Goal: Task Accomplishment & Management: Manage account settings

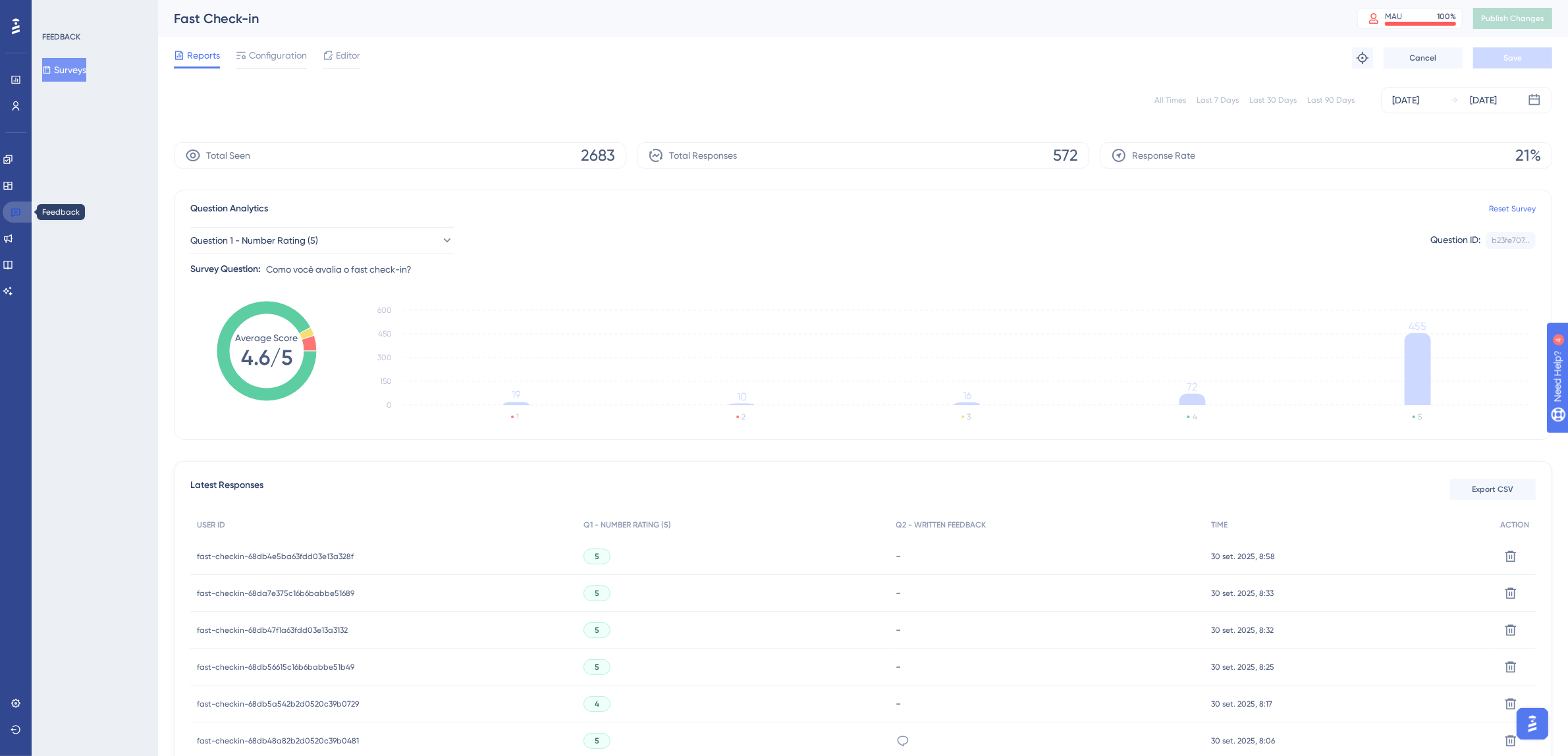
click at [15, 217] on link at bounding box center [18, 212] width 31 height 21
click at [13, 192] on link at bounding box center [7, 186] width 11 height 21
click at [12, 184] on icon at bounding box center [7, 186] width 8 height 8
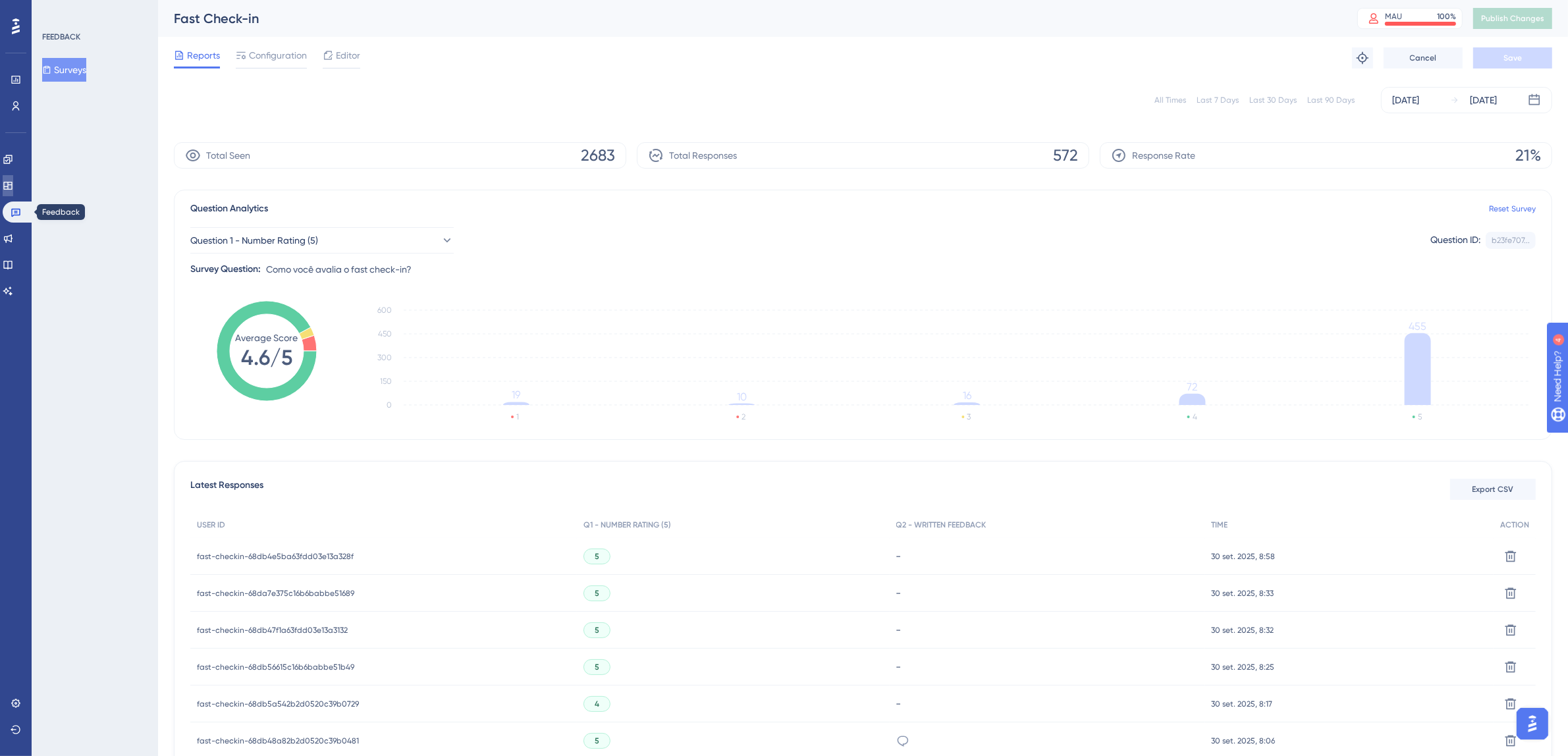
click at [12, 184] on icon at bounding box center [7, 186] width 8 height 8
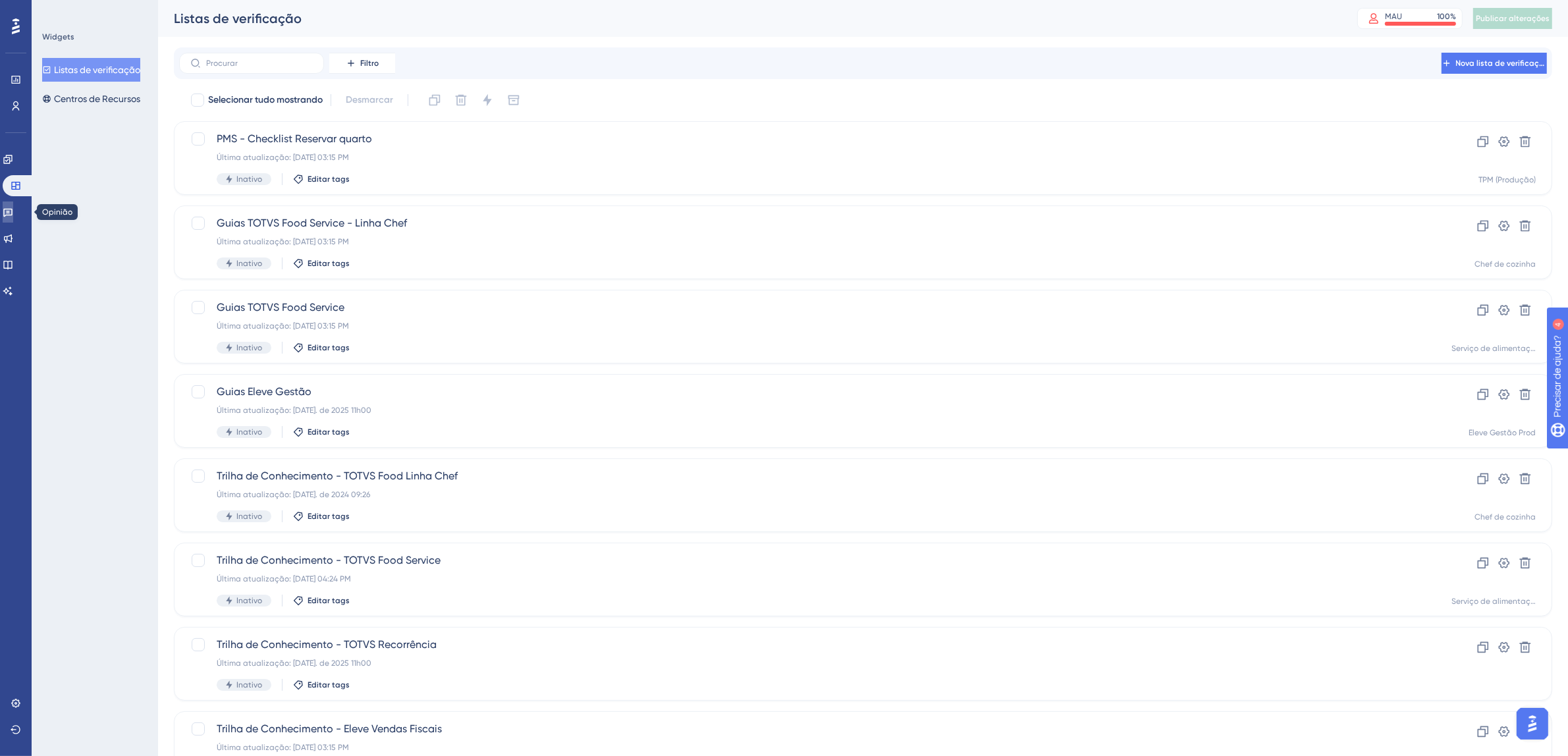
click at [12, 214] on icon at bounding box center [7, 213] width 9 height 8
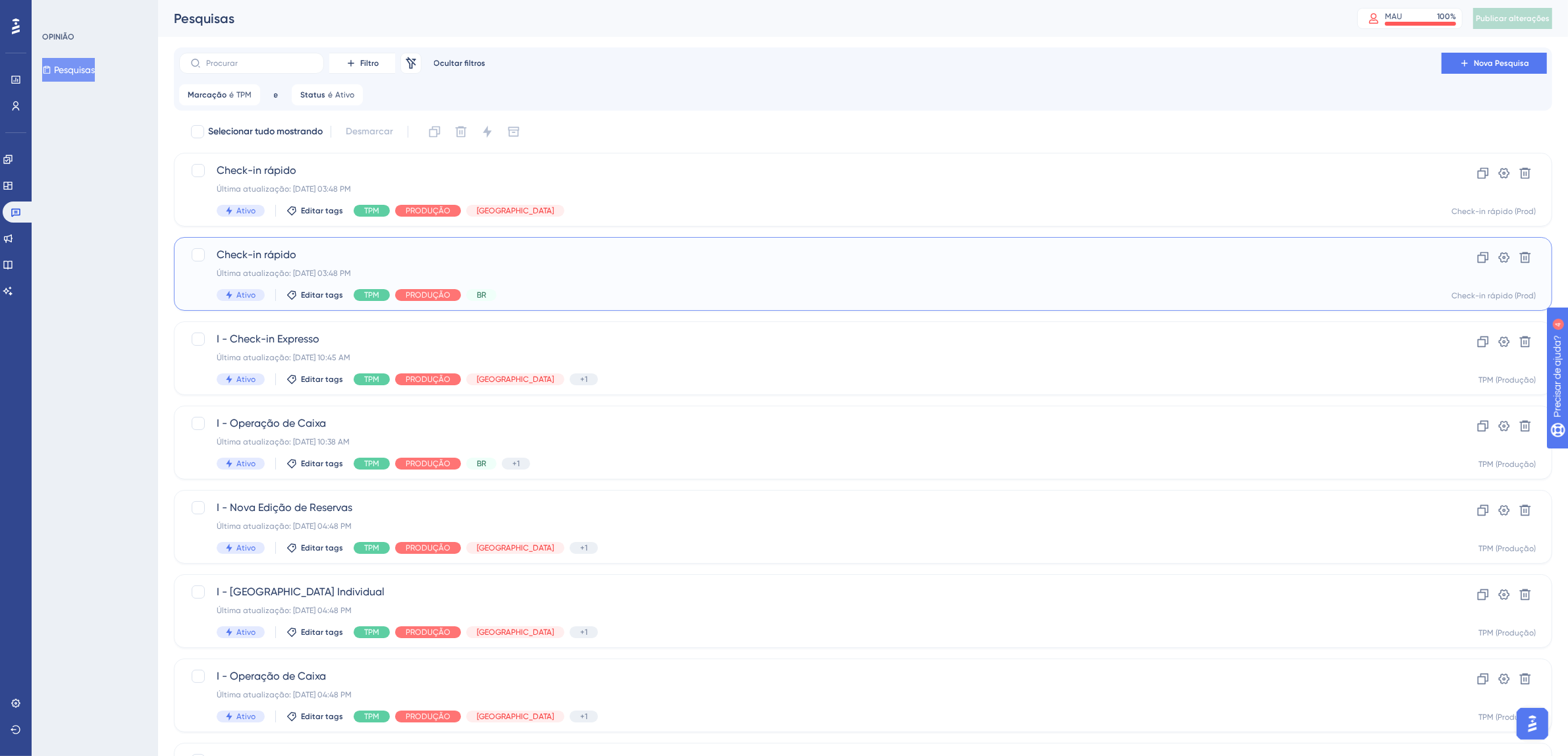
click at [704, 278] on div "Última atualização: 12 de set. de 2025 03:48 PM" at bounding box center [810, 273] width 1187 height 11
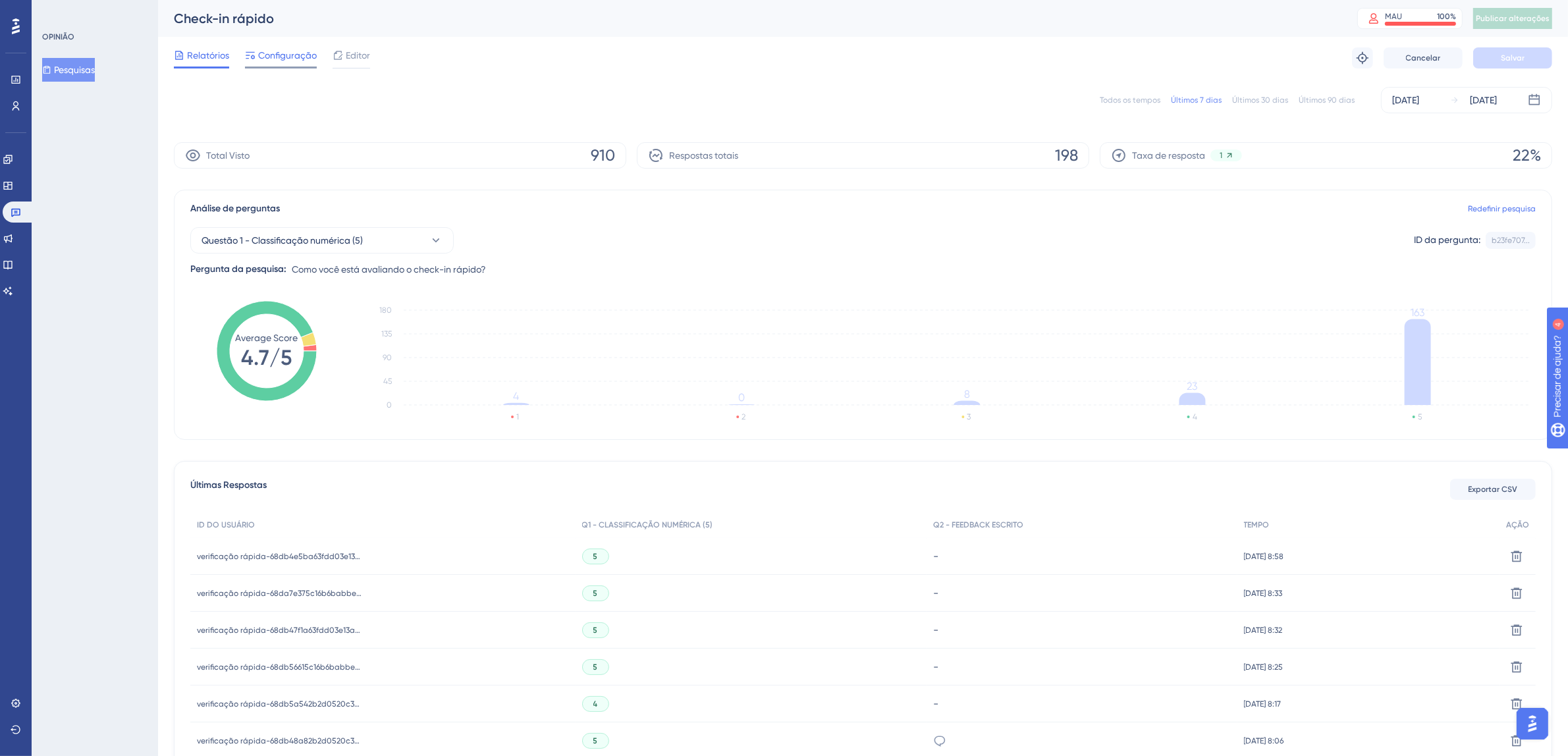
click at [269, 58] on font "Configuração" at bounding box center [287, 55] width 58 height 11
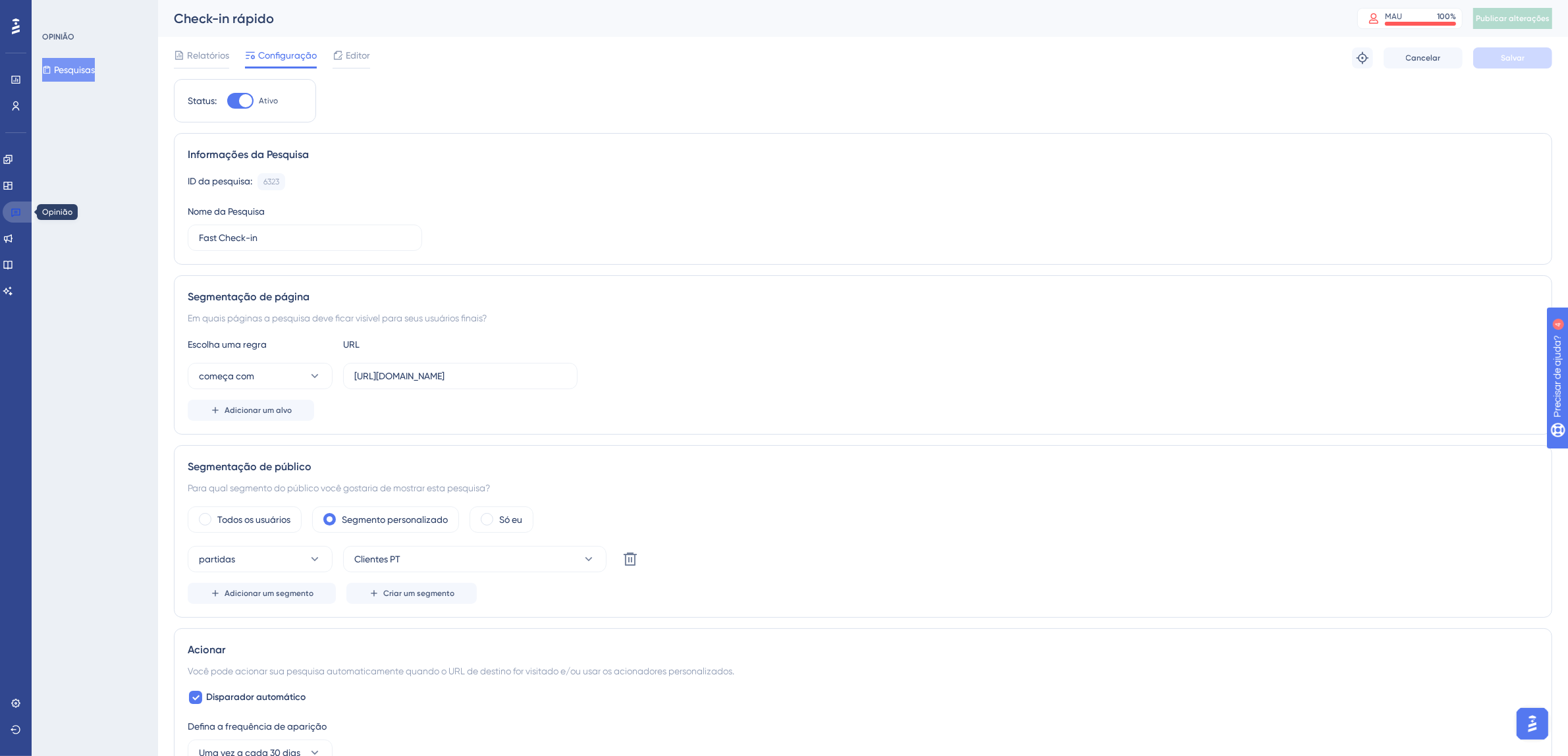
click at [17, 220] on link at bounding box center [18, 212] width 31 height 21
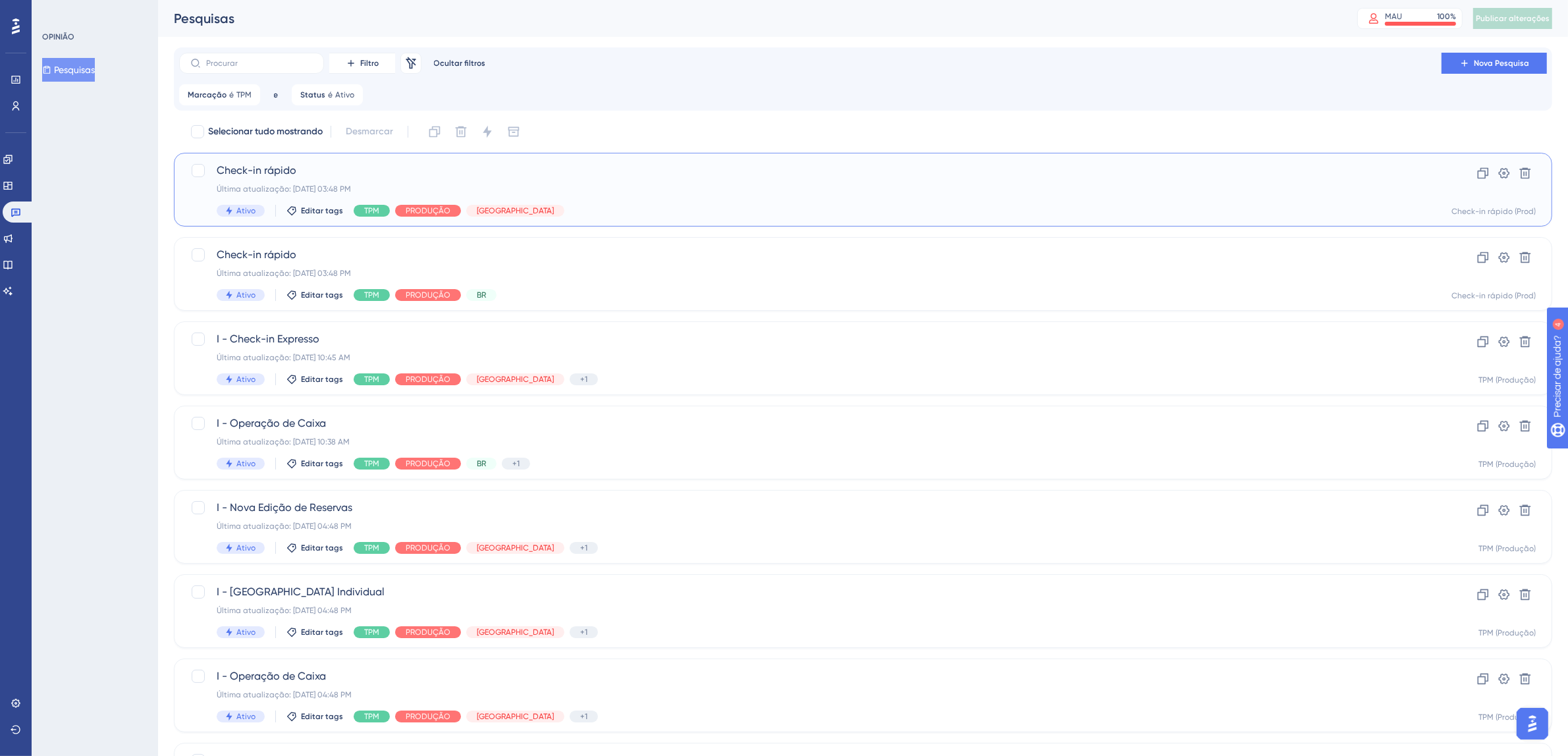
click at [1060, 189] on div "Última atualização: 12 de set. de 2025 03:48 PM" at bounding box center [810, 188] width 1187 height 11
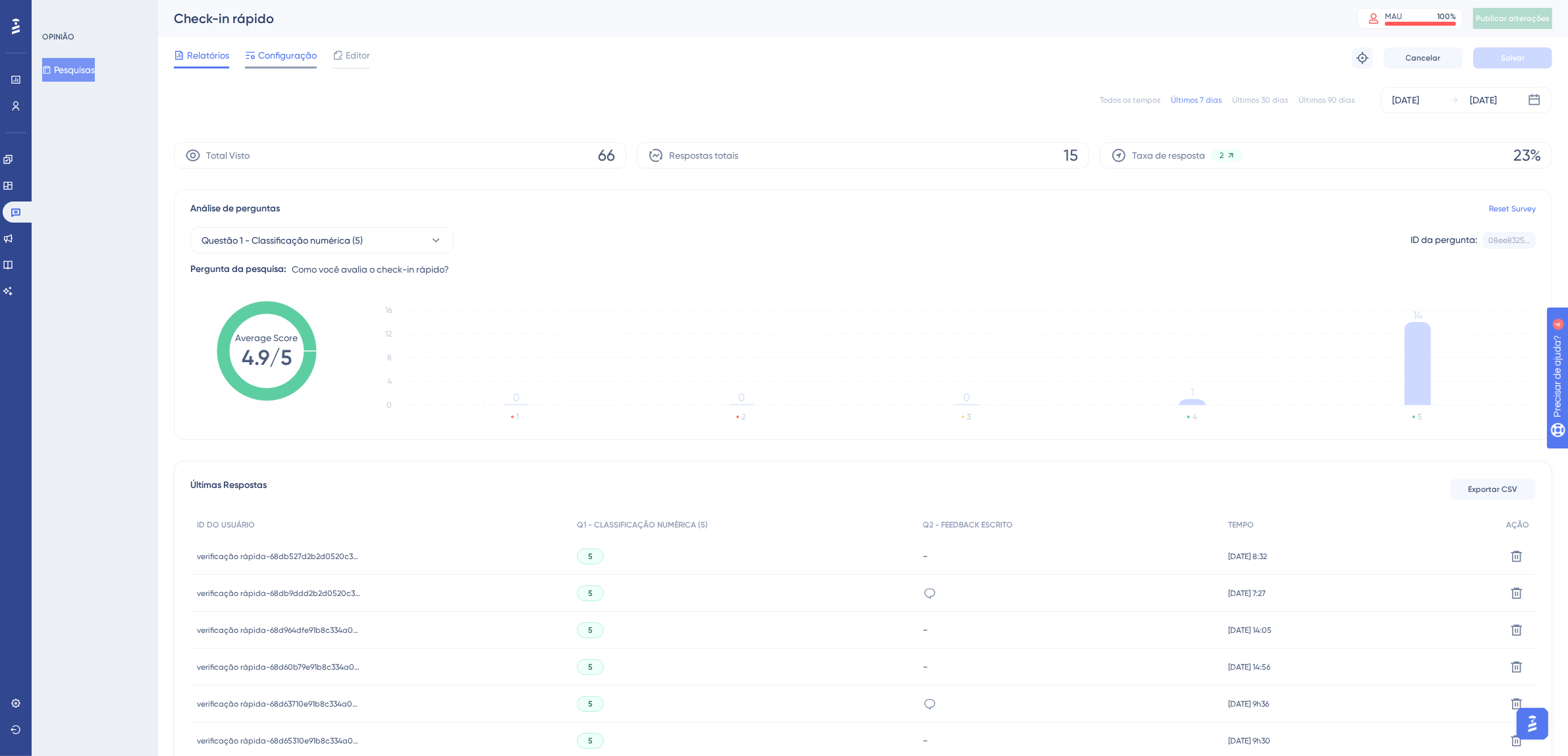
click at [276, 54] on font "Configuração" at bounding box center [287, 55] width 58 height 11
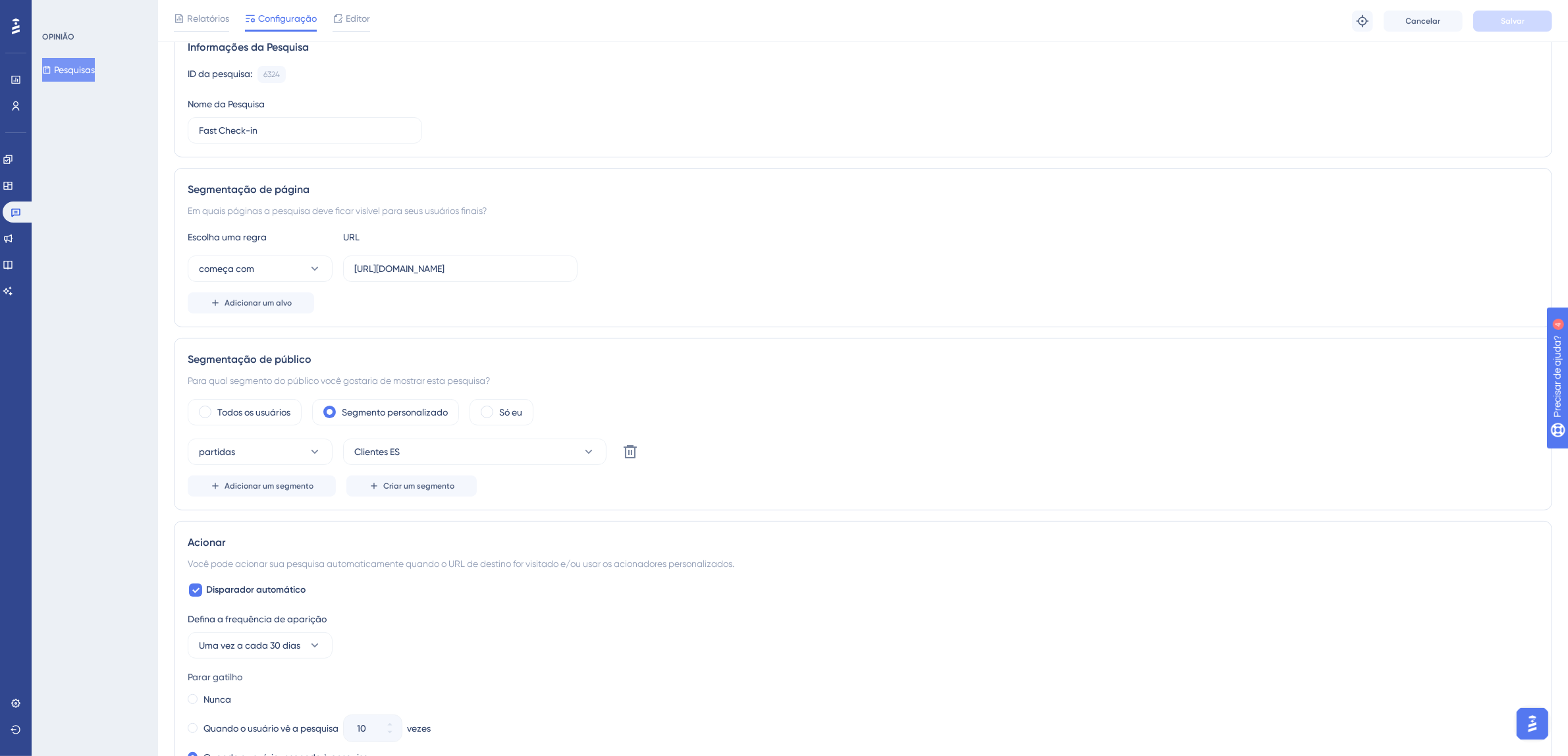
scroll to position [114, 0]
click at [491, 275] on input "https://fastcheckin.totvshospitalidade.com/" at bounding box center [461, 267] width 212 height 15
click at [505, 269] on input "https://fastcheckin.totvshospitalidade.com/" at bounding box center [461, 267] width 212 height 15
click at [545, 269] on input "https://fastcheckin.totvshospitalidade.com/" at bounding box center [461, 267] width 212 height 15
drag, startPoint x: 564, startPoint y: 269, endPoint x: 259, endPoint y: 266, distance: 305.0
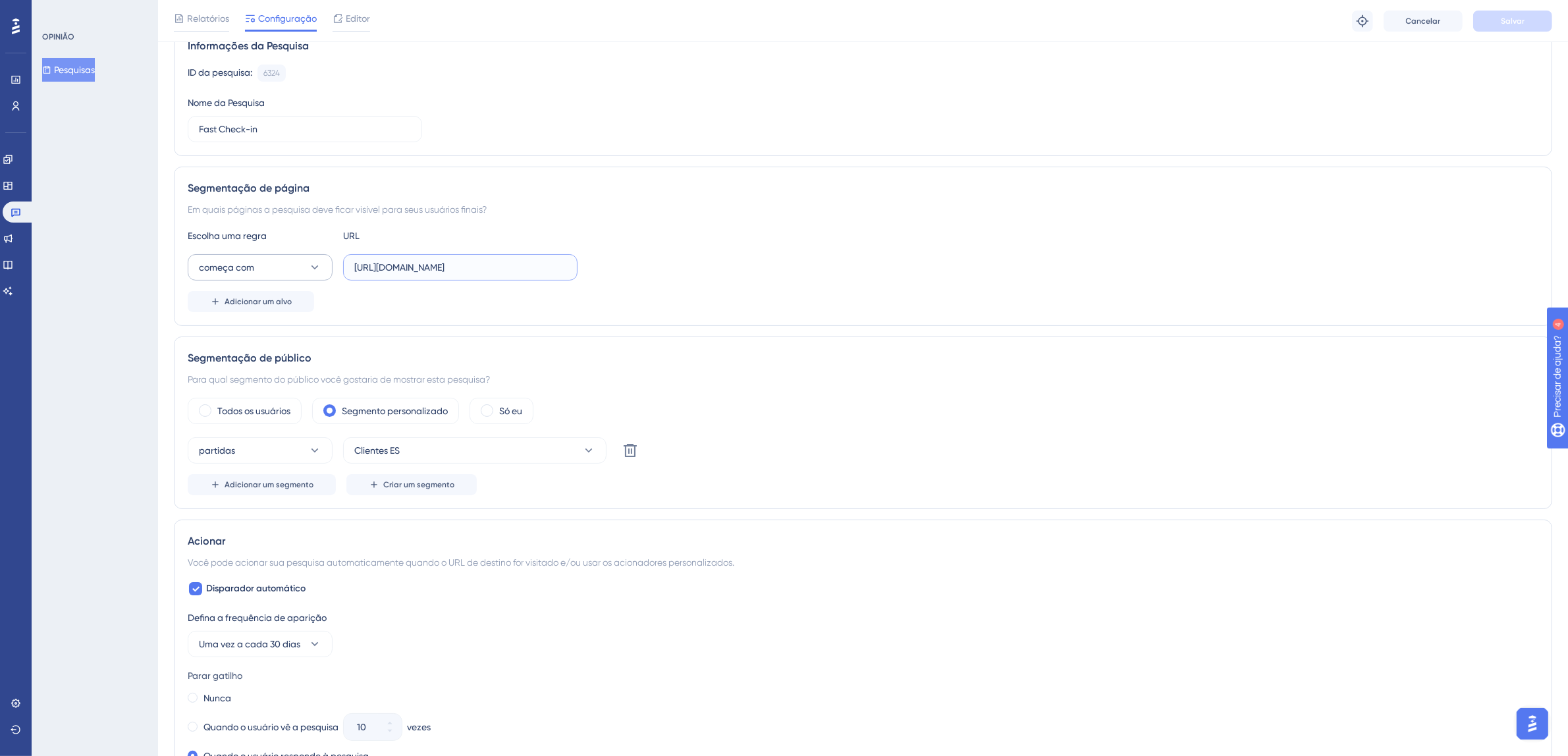
click at [259, 266] on div "começa com https://fastcheckin.totvshospitalidade.com/" at bounding box center [383, 267] width 390 height 26
click at [557, 266] on input "https://fastcheckin.totvshospitalidade.com/" at bounding box center [461, 267] width 212 height 15
drag, startPoint x: 556, startPoint y: 266, endPoint x: 324, endPoint y: 267, distance: 232.0
click at [324, 267] on div "começa com https://fastcheckin.totvshospitalidade.com/" at bounding box center [383, 267] width 390 height 26
paste input "https://fastcheckin.totvshotelaria.com/guest/{id}/pre-checkin"
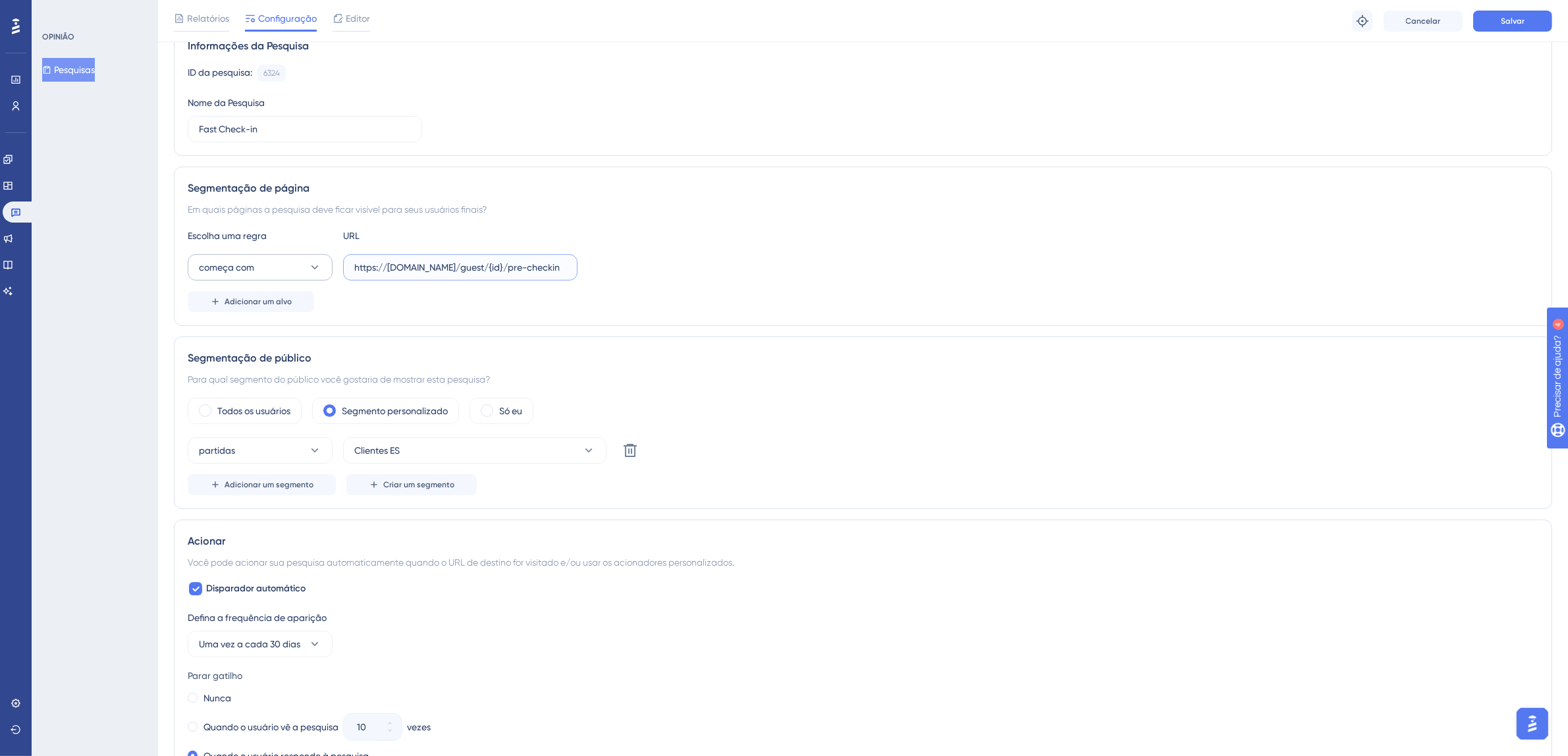
scroll to position [0, 0]
drag, startPoint x: 534, startPoint y: 269, endPoint x: 236, endPoint y: 267, distance: 298.0
click at [229, 267] on div "começa com https://fastcheckin.totvshotelaria.com/guest/{id}/pre-checkin" at bounding box center [383, 267] width 390 height 26
click at [416, 270] on input "https://fastcheckin.totvshotelaria.com/guest/{id}/pre-checkin" at bounding box center [461, 267] width 212 height 15
type input "https://fastcheckin.totvshotelaria.com/guest/{id}/pre-checkin"
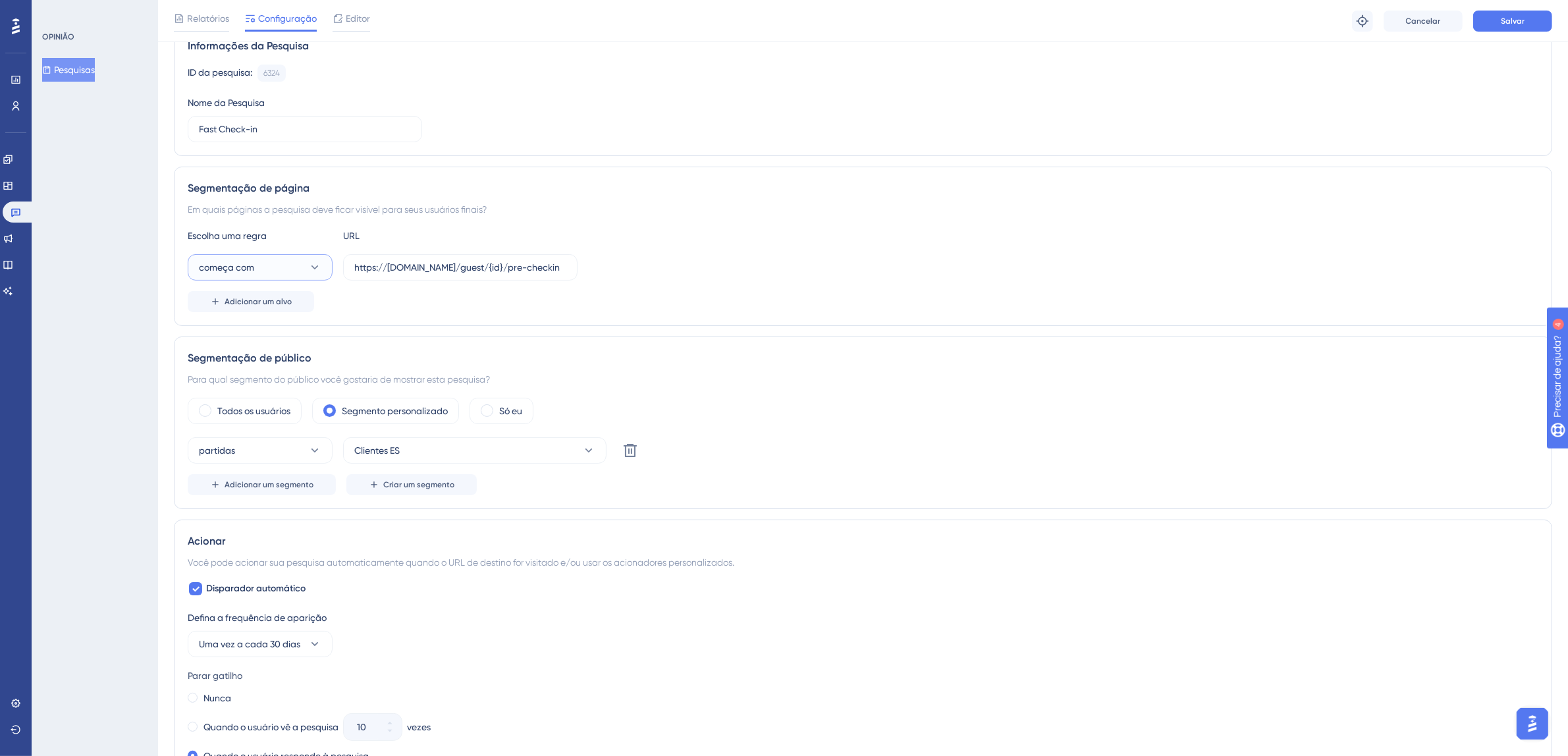
click at [317, 271] on icon at bounding box center [315, 267] width 13 height 13
click at [253, 361] on div "contém contém" at bounding box center [260, 360] width 107 height 26
click at [478, 263] on input "https://fastcheckin.totvshotelaria.com/guest/{id}/pre-checkin" at bounding box center [461, 267] width 212 height 15
drag, startPoint x: 501, startPoint y: 267, endPoint x: 619, endPoint y: 267, distance: 118.0
click at [619, 267] on div "contém https://fastcheckin.totvshotelaria.com/guest/{id}/pre-checkin" at bounding box center [862, 267] width 1350 height 26
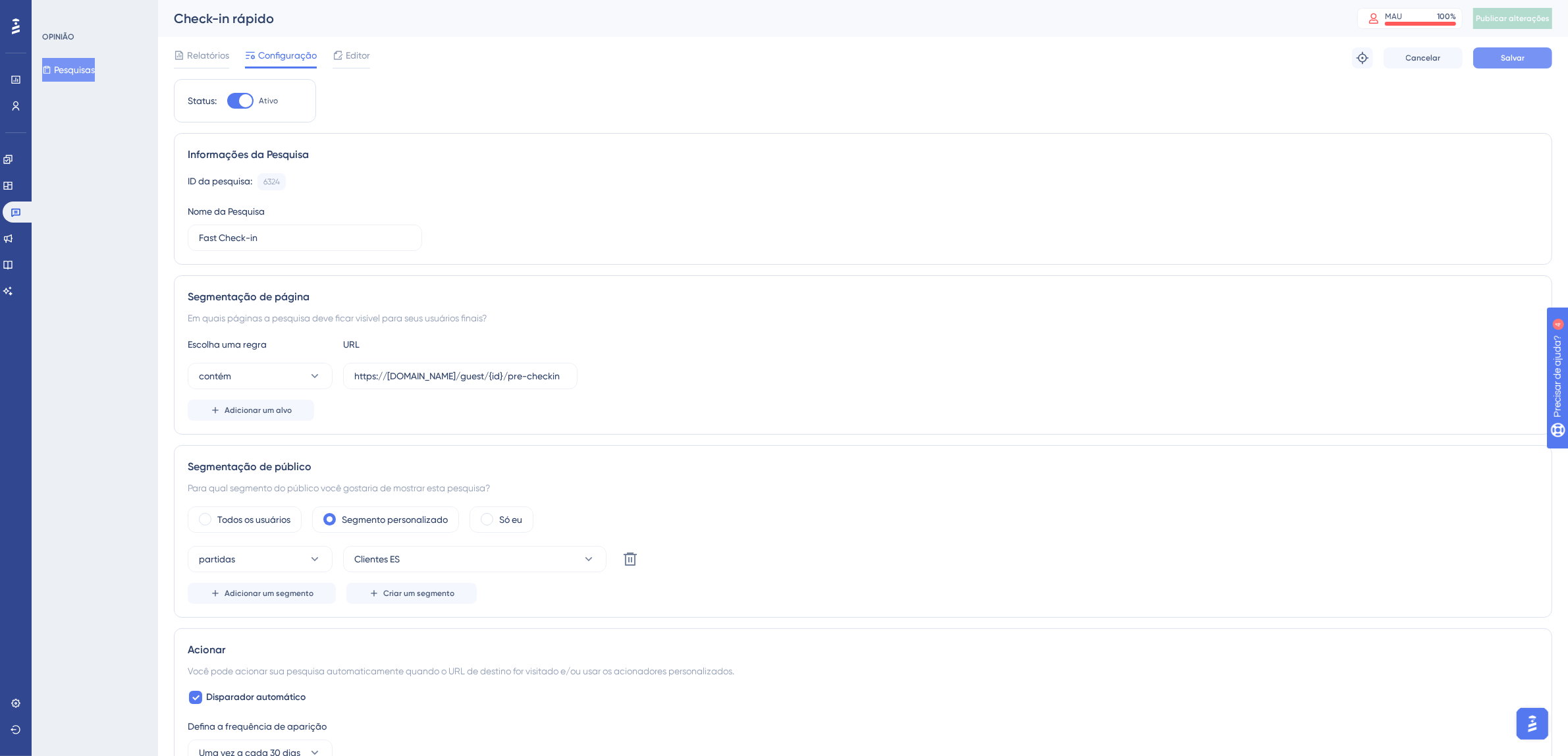
click at [1529, 67] on button "Salvar" at bounding box center [1512, 58] width 79 height 21
click at [412, 28] on icon at bounding box center [408, 25] width 13 height 13
click at [1523, 21] on font "Publicar alterações" at bounding box center [1513, 18] width 74 height 9
click at [414, 31] on button at bounding box center [407, 25] width 21 height 21
click at [21, 213] on link at bounding box center [18, 212] width 31 height 21
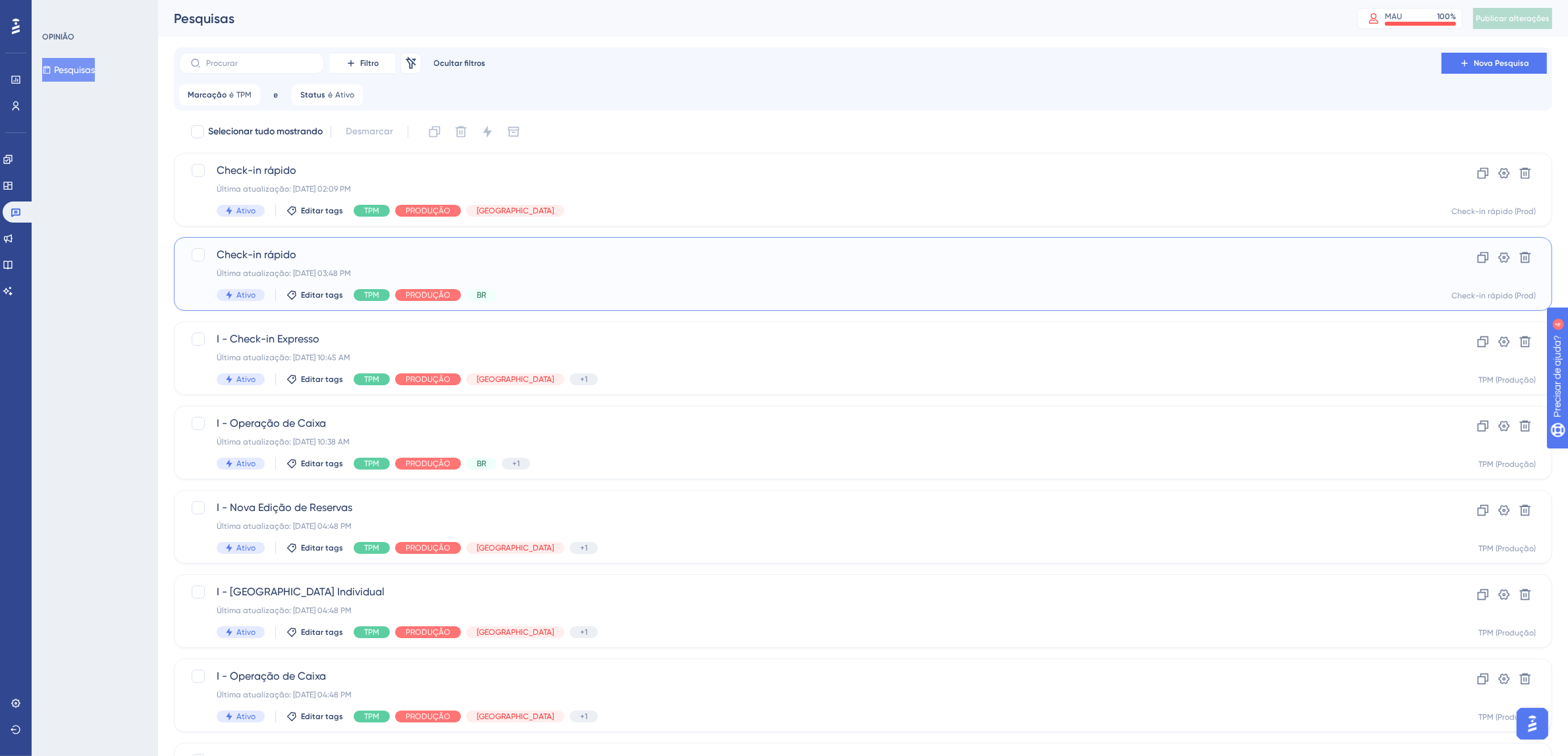
click at [637, 280] on div "Check-in rápido Última atualização: 12 de set. de 2025 03:48 PM Ativo Editar ta…" at bounding box center [810, 274] width 1187 height 54
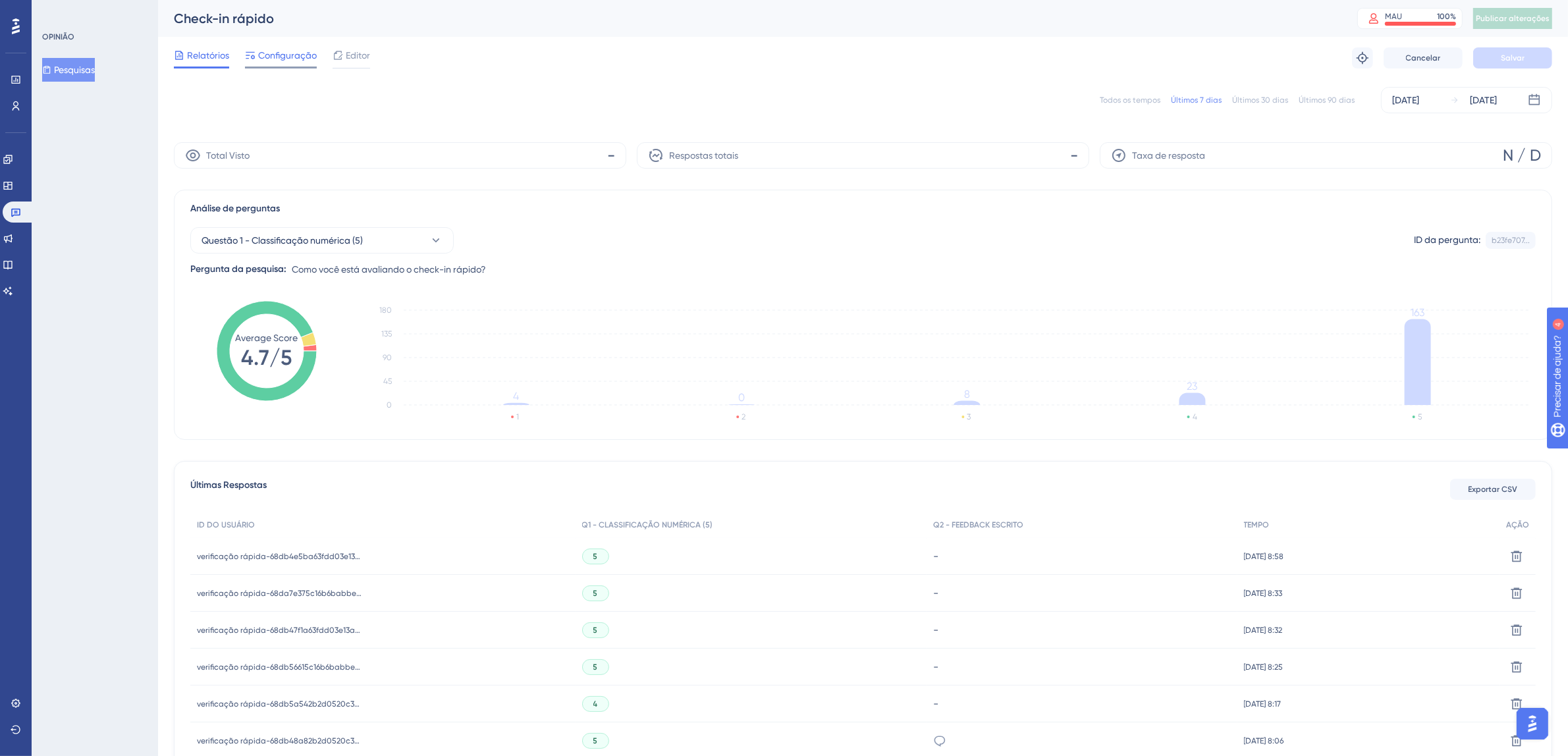
click at [284, 58] on font "Configuração" at bounding box center [287, 55] width 58 height 11
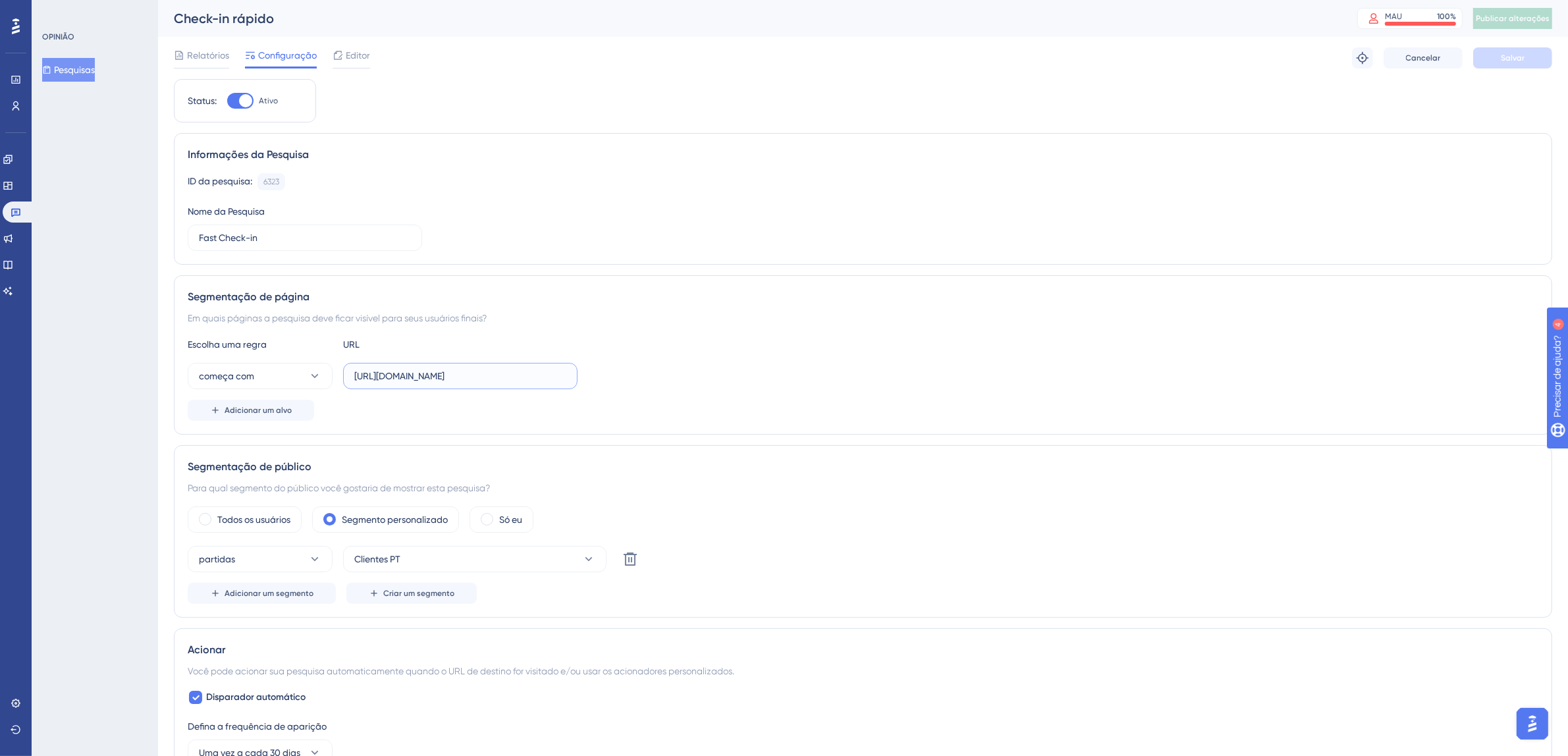
click at [470, 378] on input "https://fastcheckin.totvshospitalidade.com/" at bounding box center [461, 376] width 212 height 15
click at [416, 376] on input "https://fastcheckin.totvshospitalidade.com/" at bounding box center [461, 376] width 212 height 15
drag, startPoint x: 354, startPoint y: 378, endPoint x: 694, endPoint y: 374, distance: 340.0
click at [694, 374] on div "começa com https://fastcheckin.totvshospitalidade.com/" at bounding box center [862, 376] width 1350 height 26
paste input "https://fastcheckin.totvshotelaria.com/guest/{id}/pre-checkin"
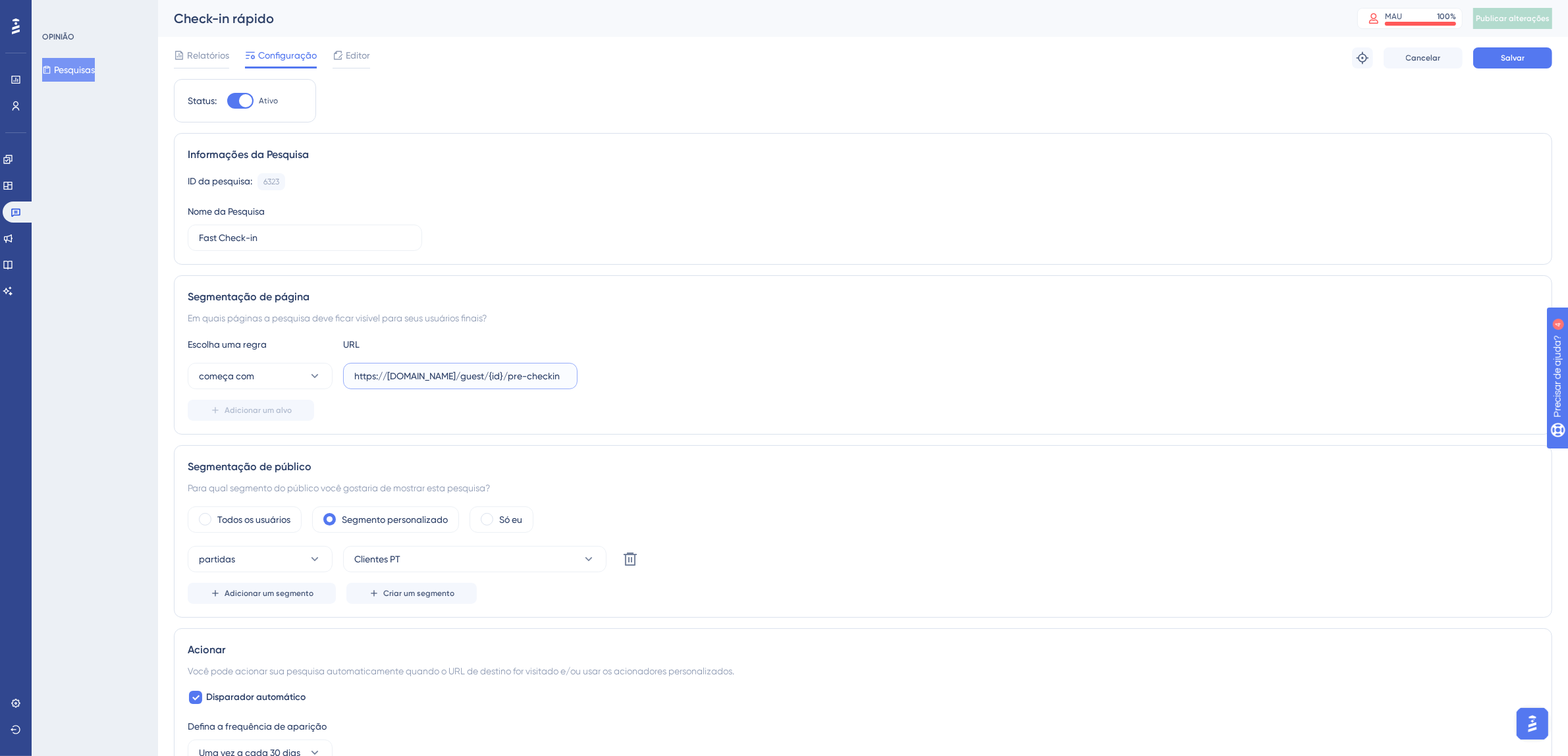
scroll to position [0, 54]
type input "https://fastcheckin.totvshotelaria.com/guest/{id}/pre-checkin"
click at [276, 382] on button "começa com" at bounding box center [260, 376] width 145 height 26
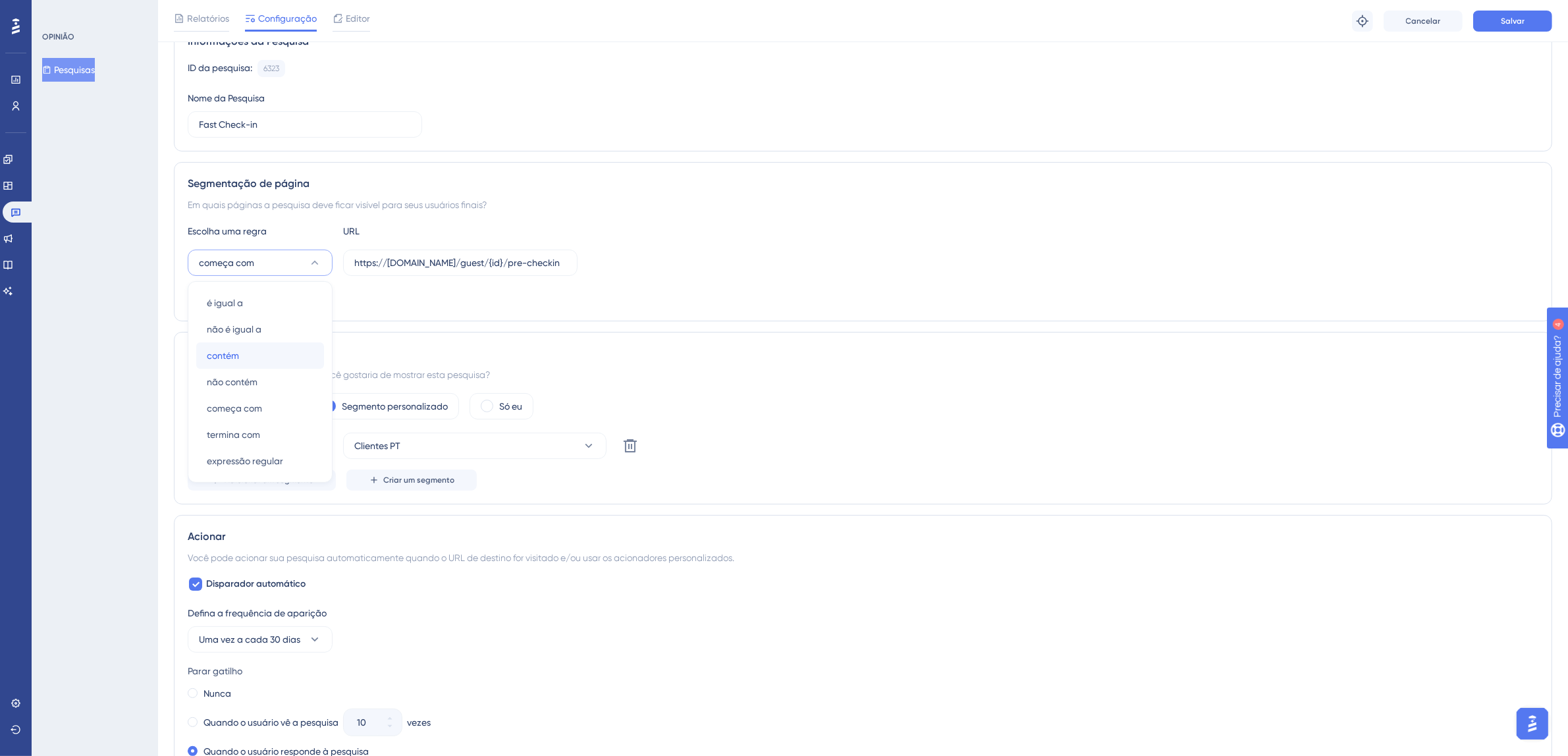
click at [252, 361] on div "contém contém" at bounding box center [260, 355] width 107 height 26
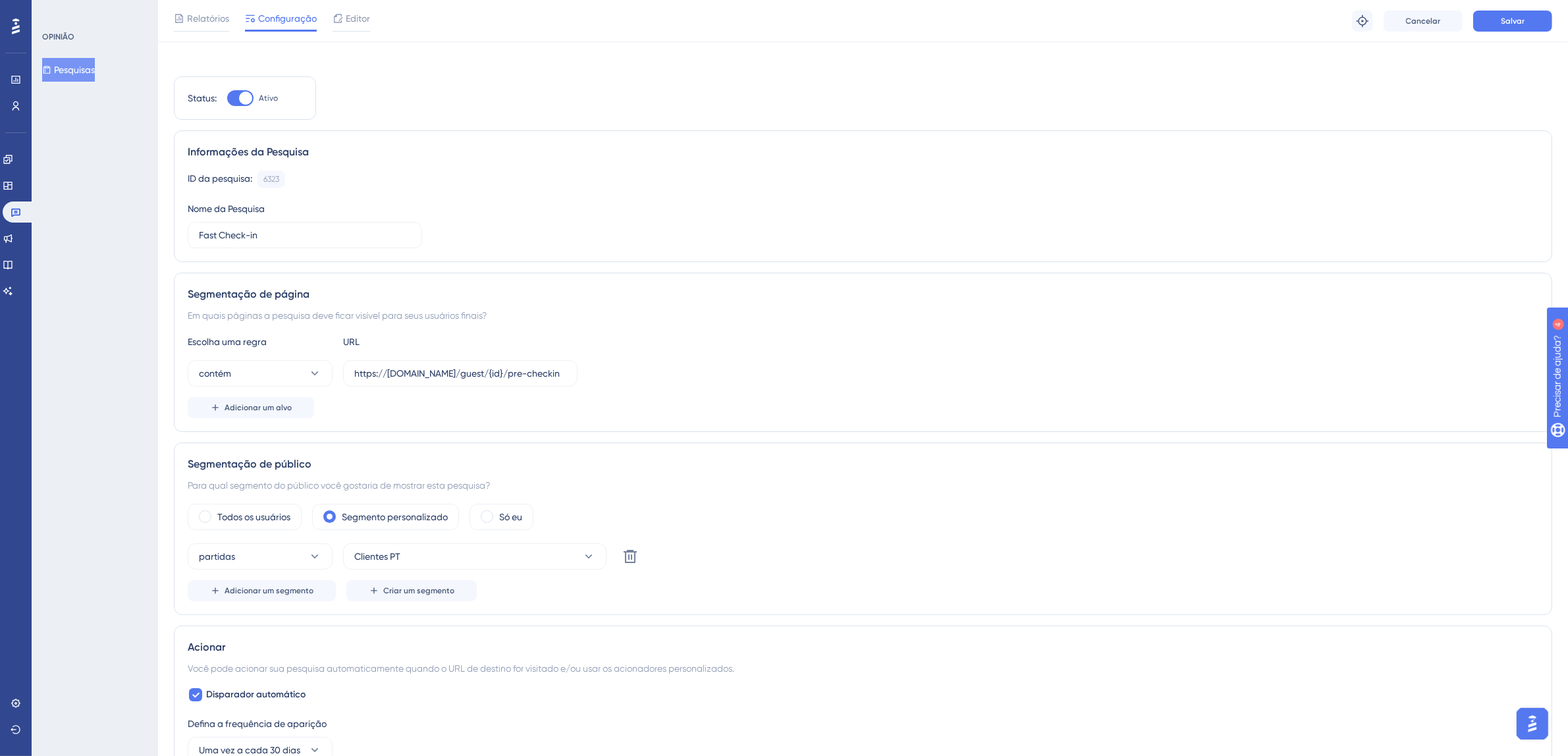
scroll to position [0, 0]
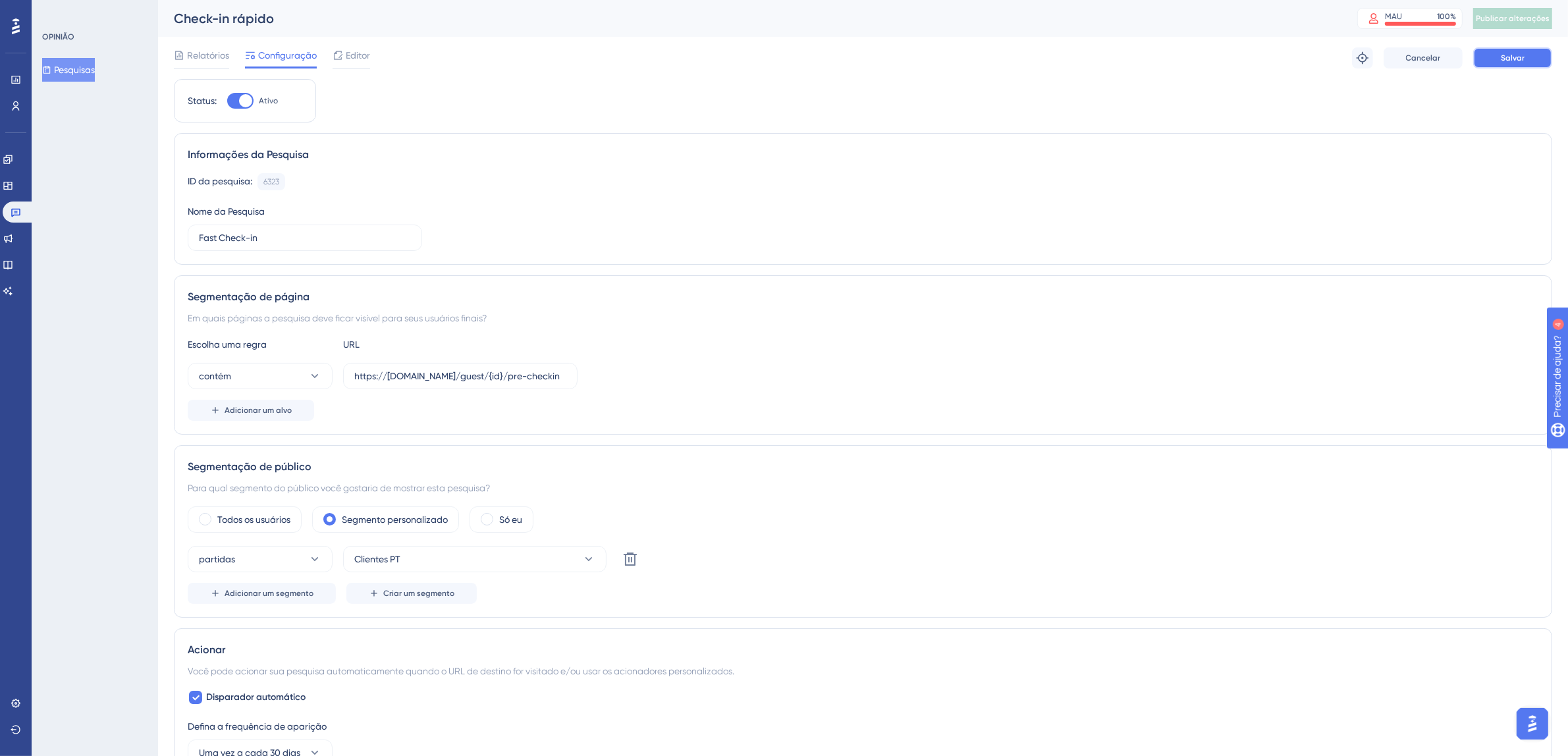
click at [1505, 55] on font "Salvar" at bounding box center [1512, 58] width 24 height 9
click at [1542, 26] on button "Publicar alterações" at bounding box center [1512, 19] width 79 height 21
click at [412, 29] on icon at bounding box center [408, 25] width 13 height 13
click at [17, 210] on icon at bounding box center [16, 211] width 11 height 11
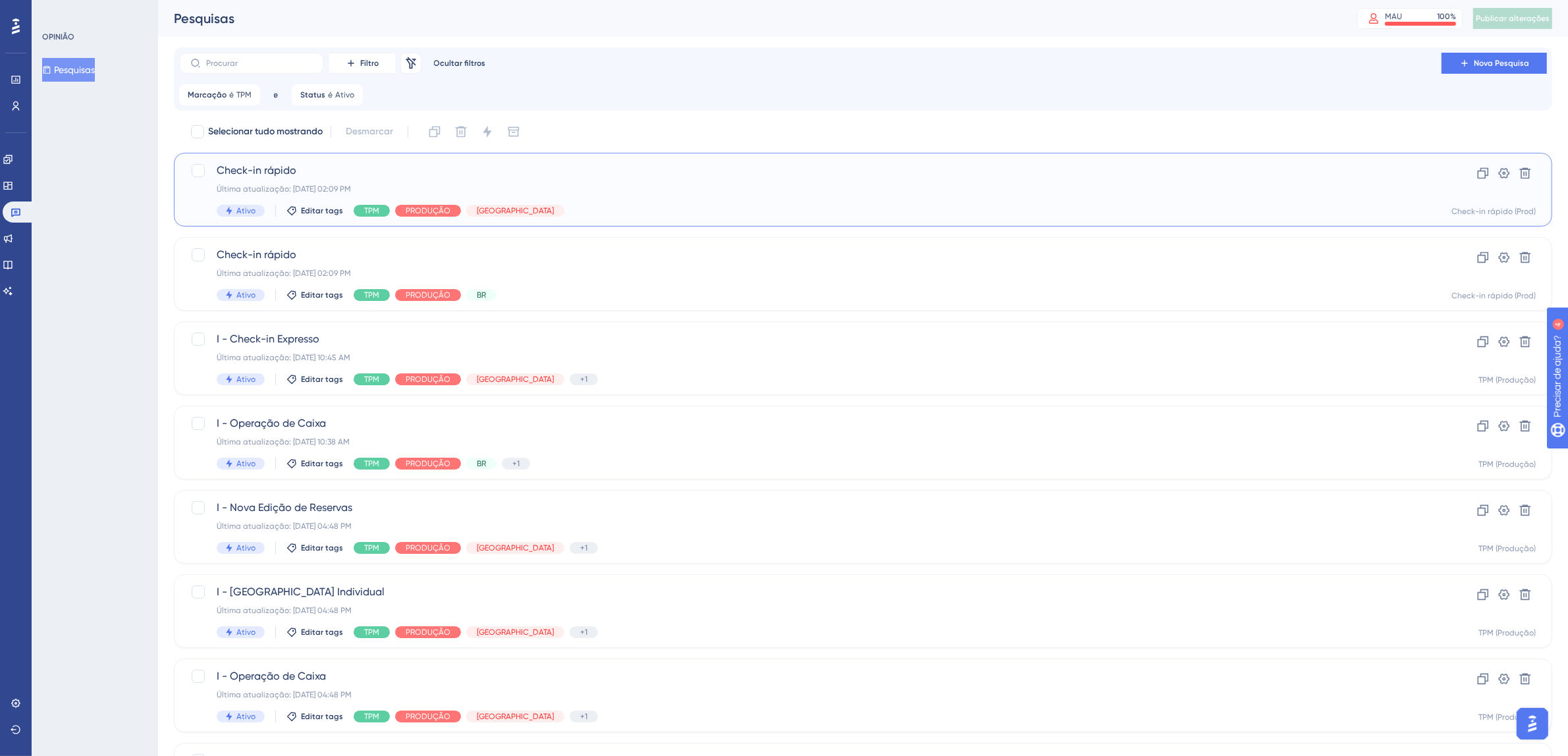
click at [657, 203] on div "Check-in rápido Última atualização: 30 de set. de 2025 02:09 PM Ativo Editar ta…" at bounding box center [810, 190] width 1187 height 54
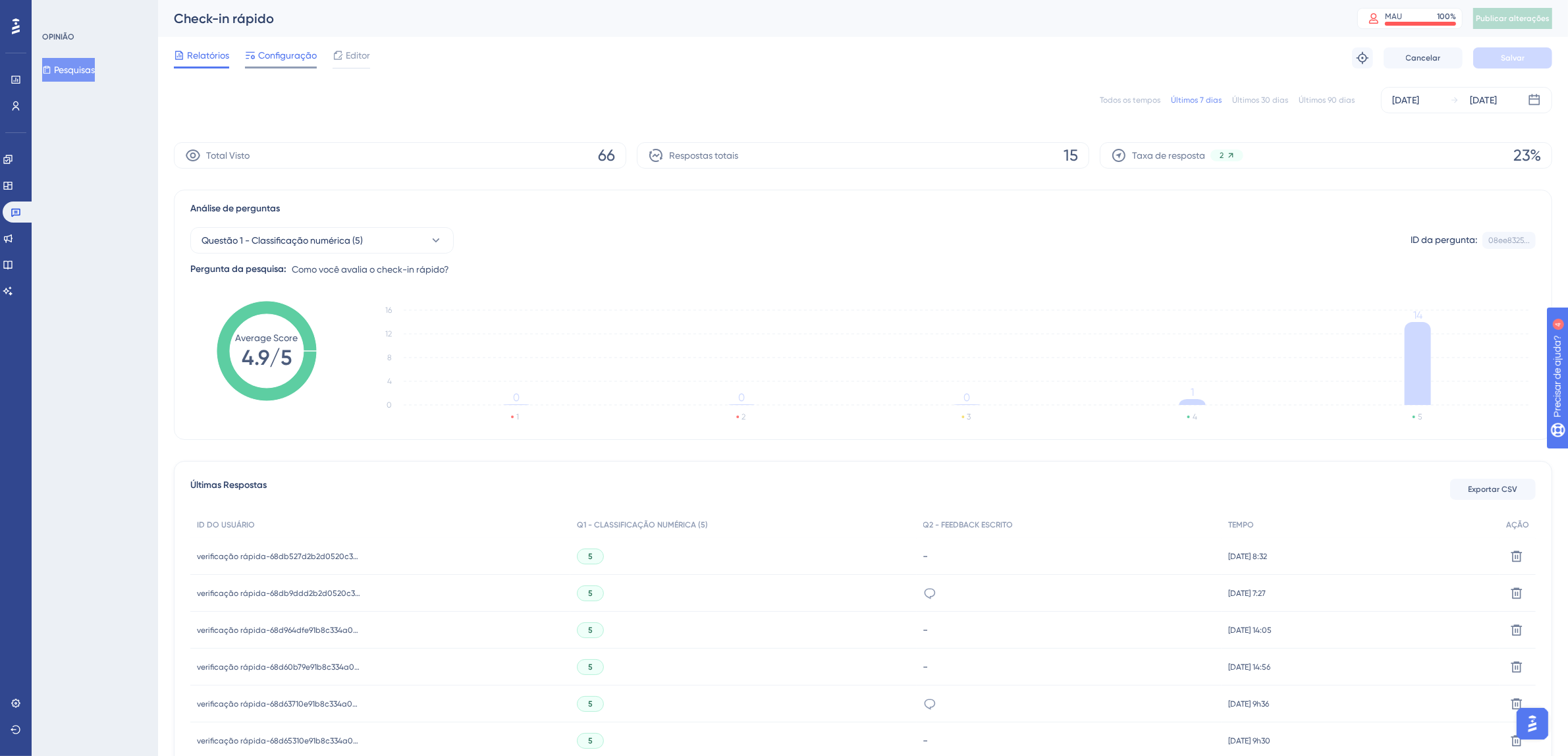
click at [295, 55] on font "Configuração" at bounding box center [287, 55] width 58 height 11
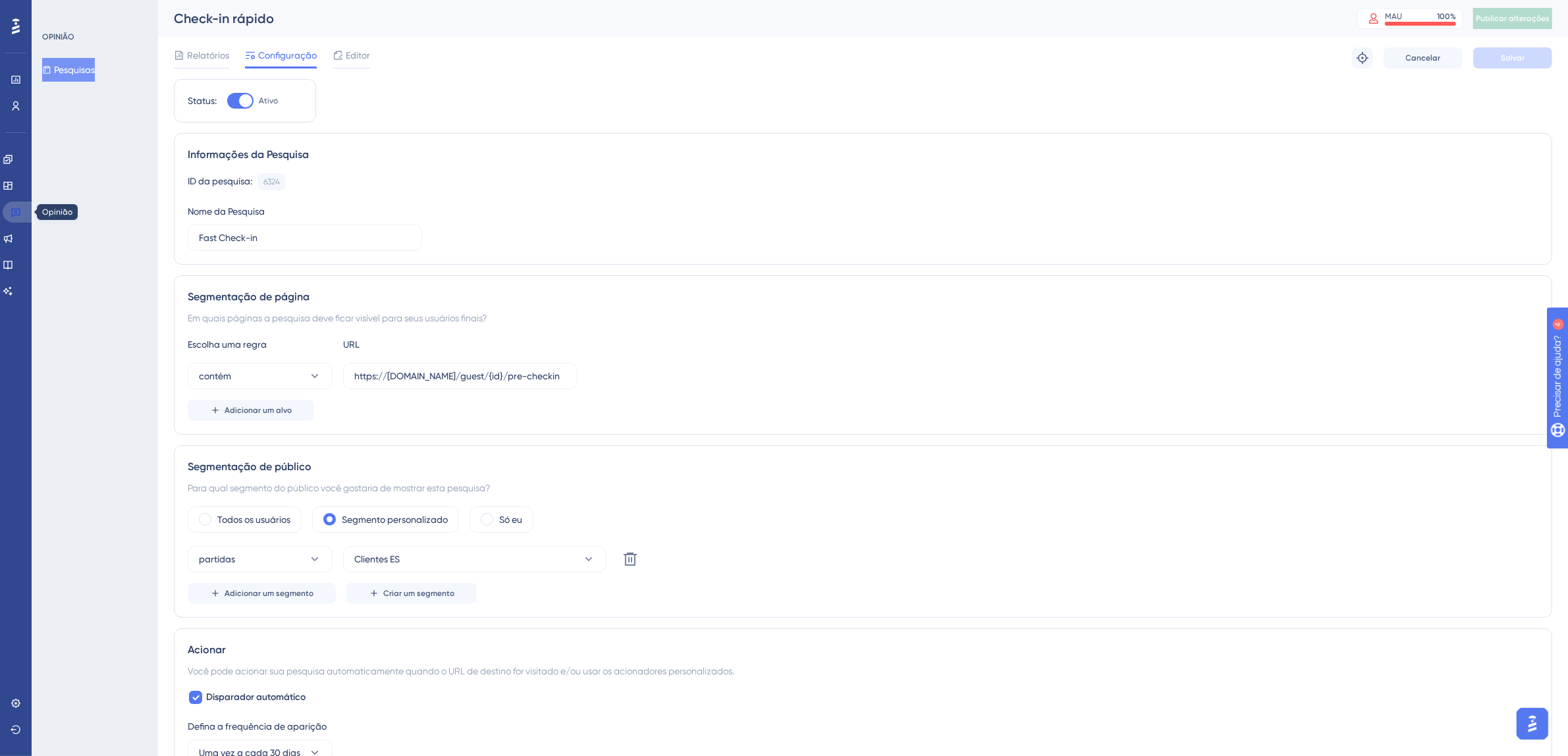
click at [18, 216] on icon at bounding box center [16, 211] width 11 height 11
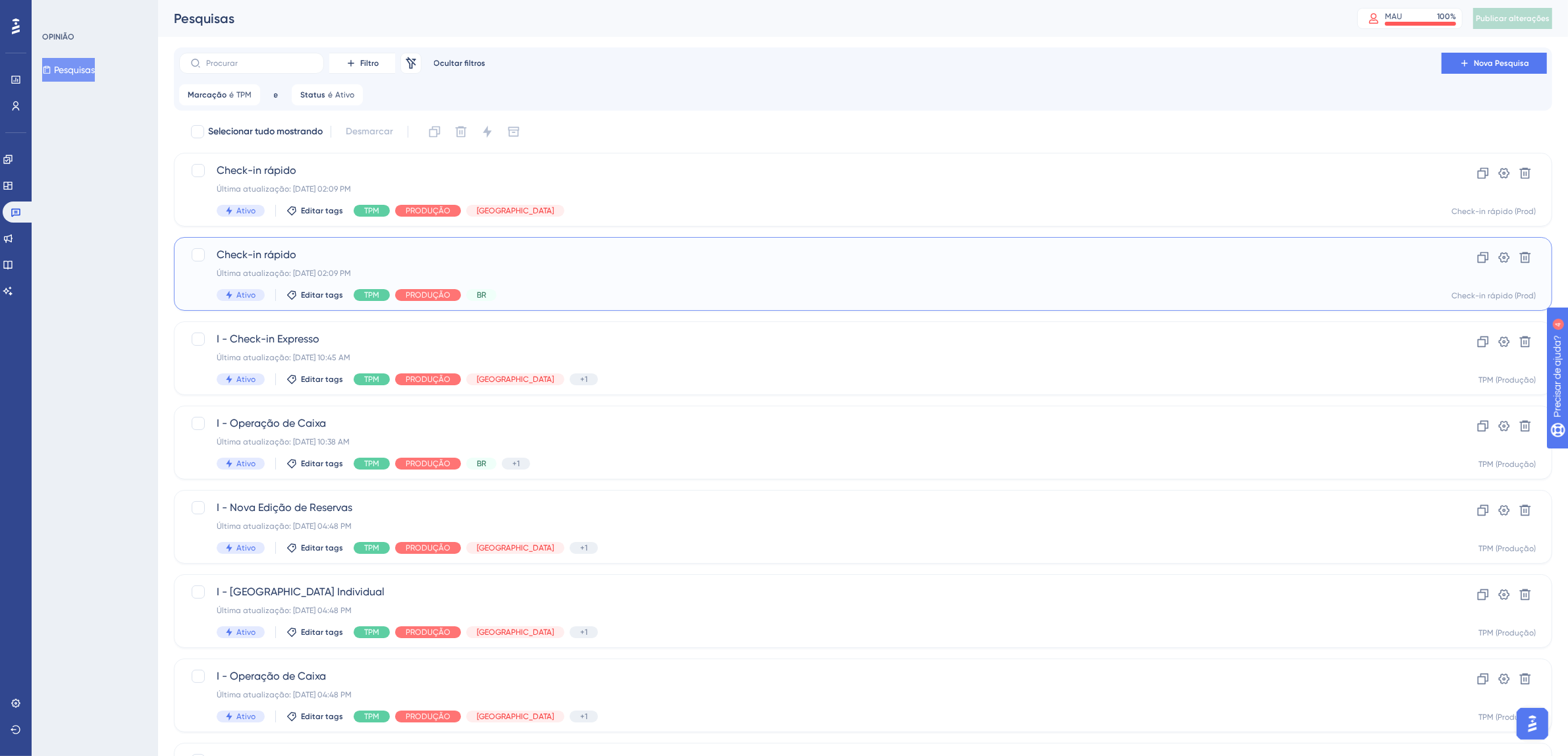
click at [573, 276] on div "Última atualização: 30 de set. de 2025 02:09 PM" at bounding box center [810, 273] width 1187 height 11
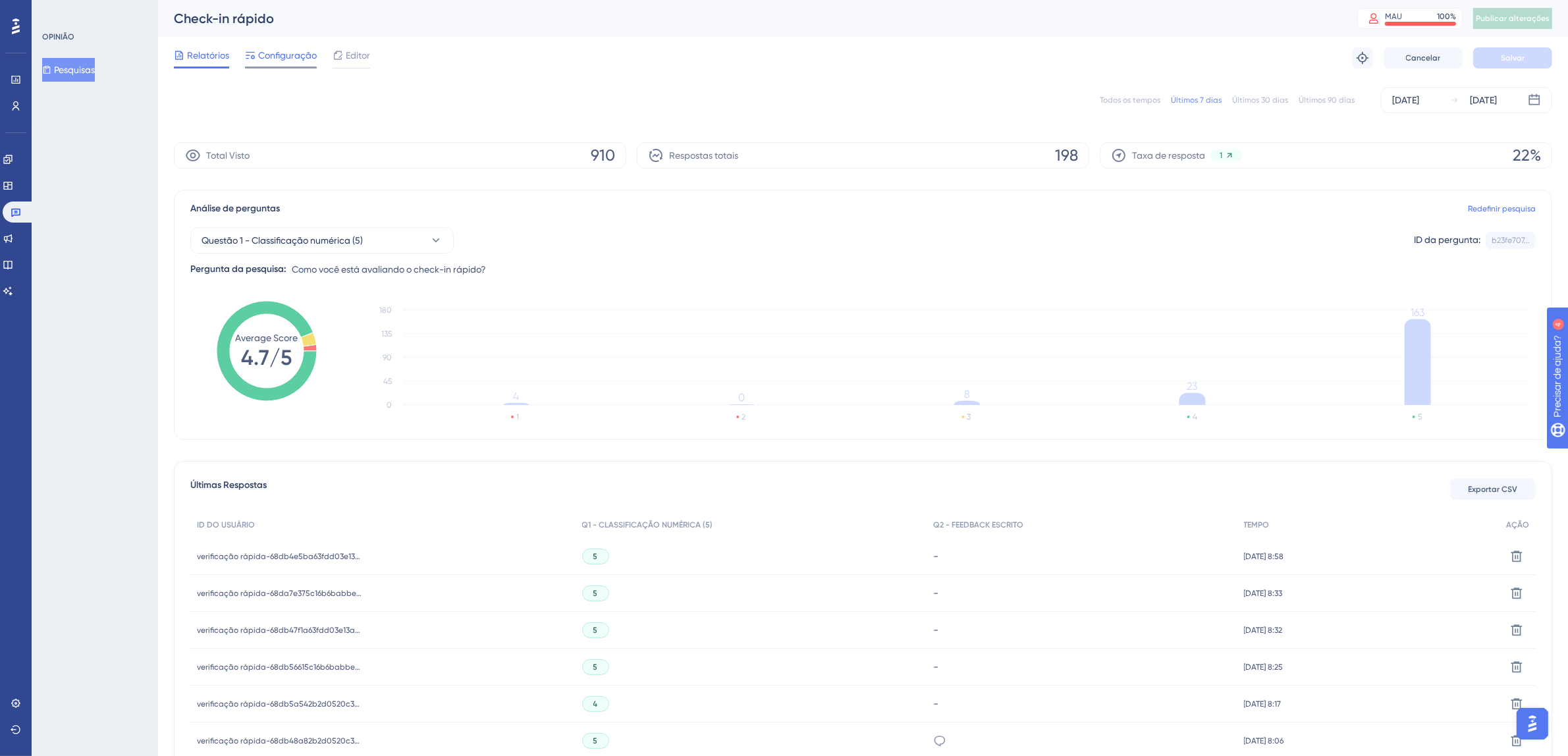
click at [302, 61] on span "Configuração" at bounding box center [287, 55] width 58 height 16
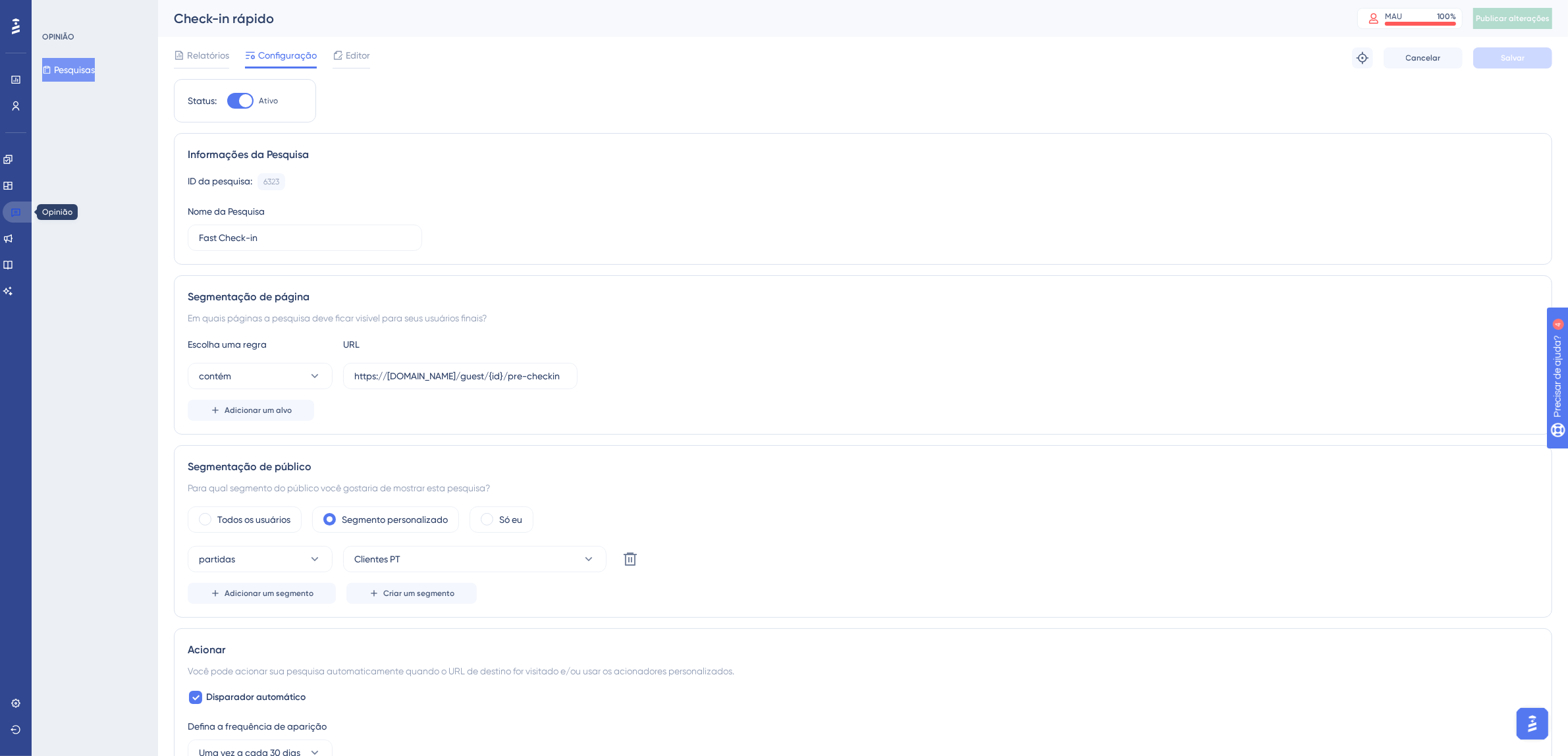
click at [22, 216] on link at bounding box center [18, 212] width 31 height 21
